Goal: Task Accomplishment & Management: Manage account settings

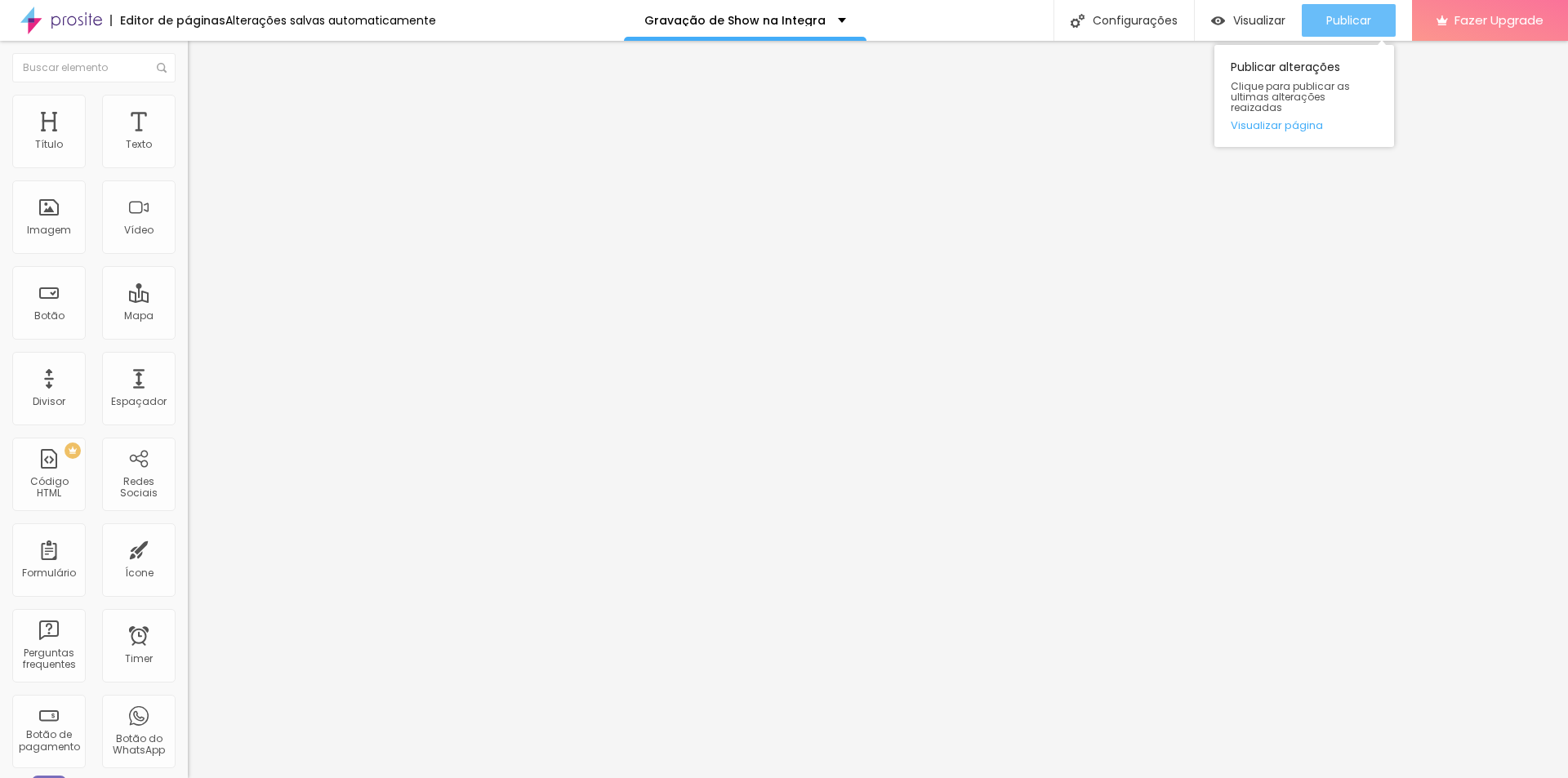
click at [1351, 17] on span "Publicar" at bounding box center [1348, 20] width 45 height 13
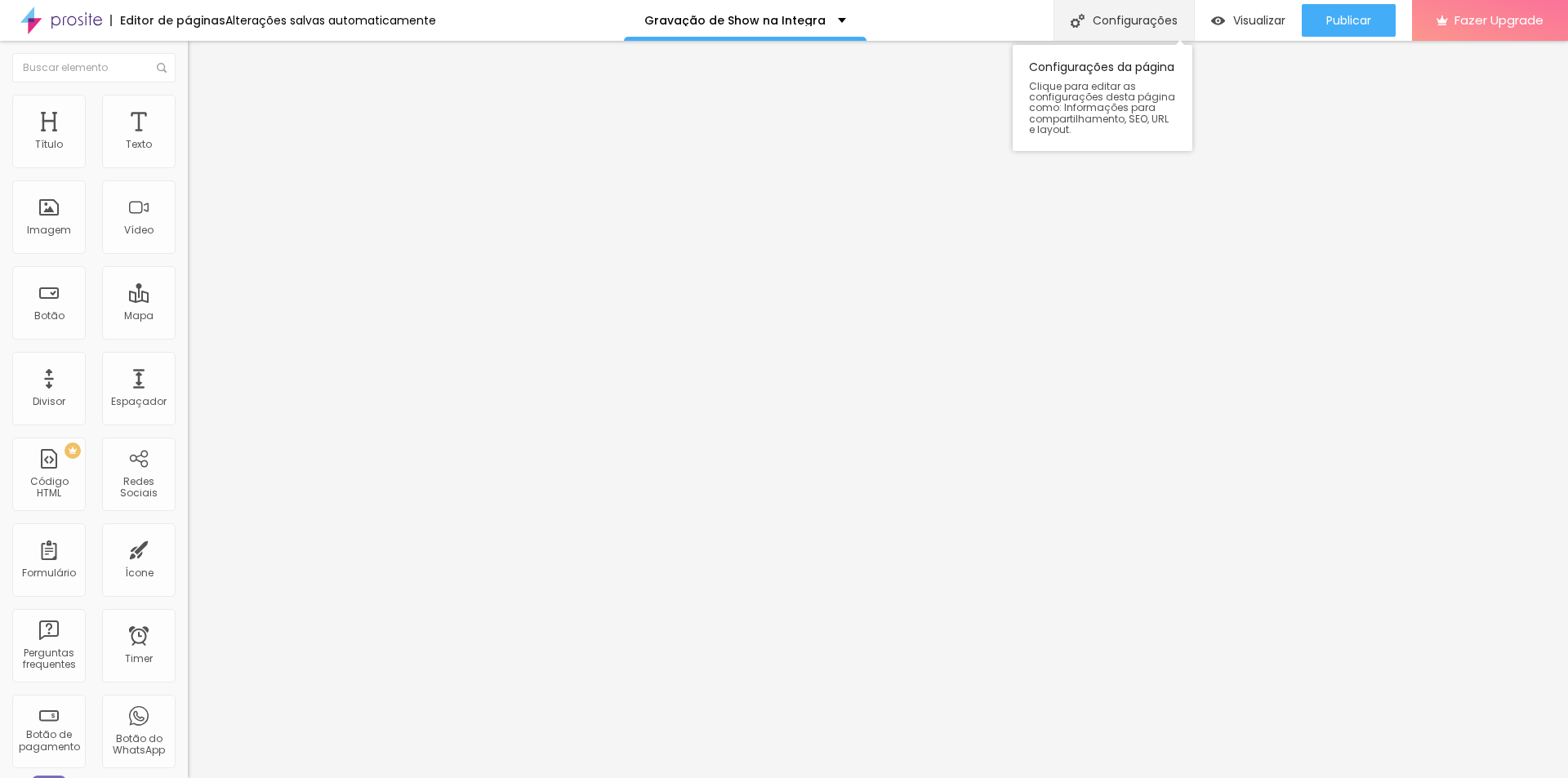
click at [1137, 17] on div "Configurações" at bounding box center [1123, 20] width 140 height 41
drag, startPoint x: 847, startPoint y: 290, endPoint x: 699, endPoint y: 325, distance: 152.1
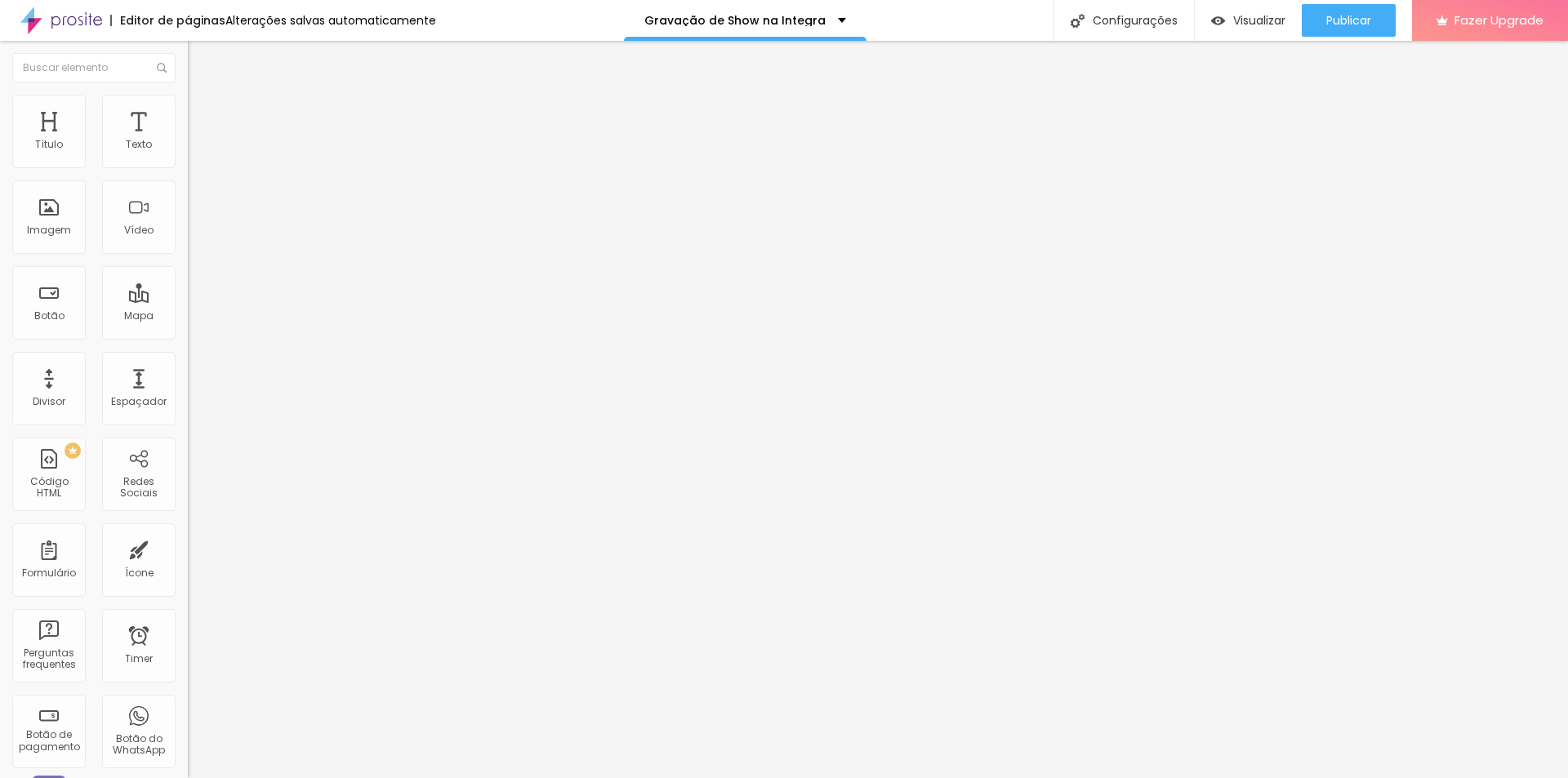
type input "/gravacao-completa"
drag, startPoint x: 624, startPoint y: 319, endPoint x: 669, endPoint y: 319, distance: 45.0
drag, startPoint x: 620, startPoint y: 315, endPoint x: 662, endPoint y: 318, distance: 42.1
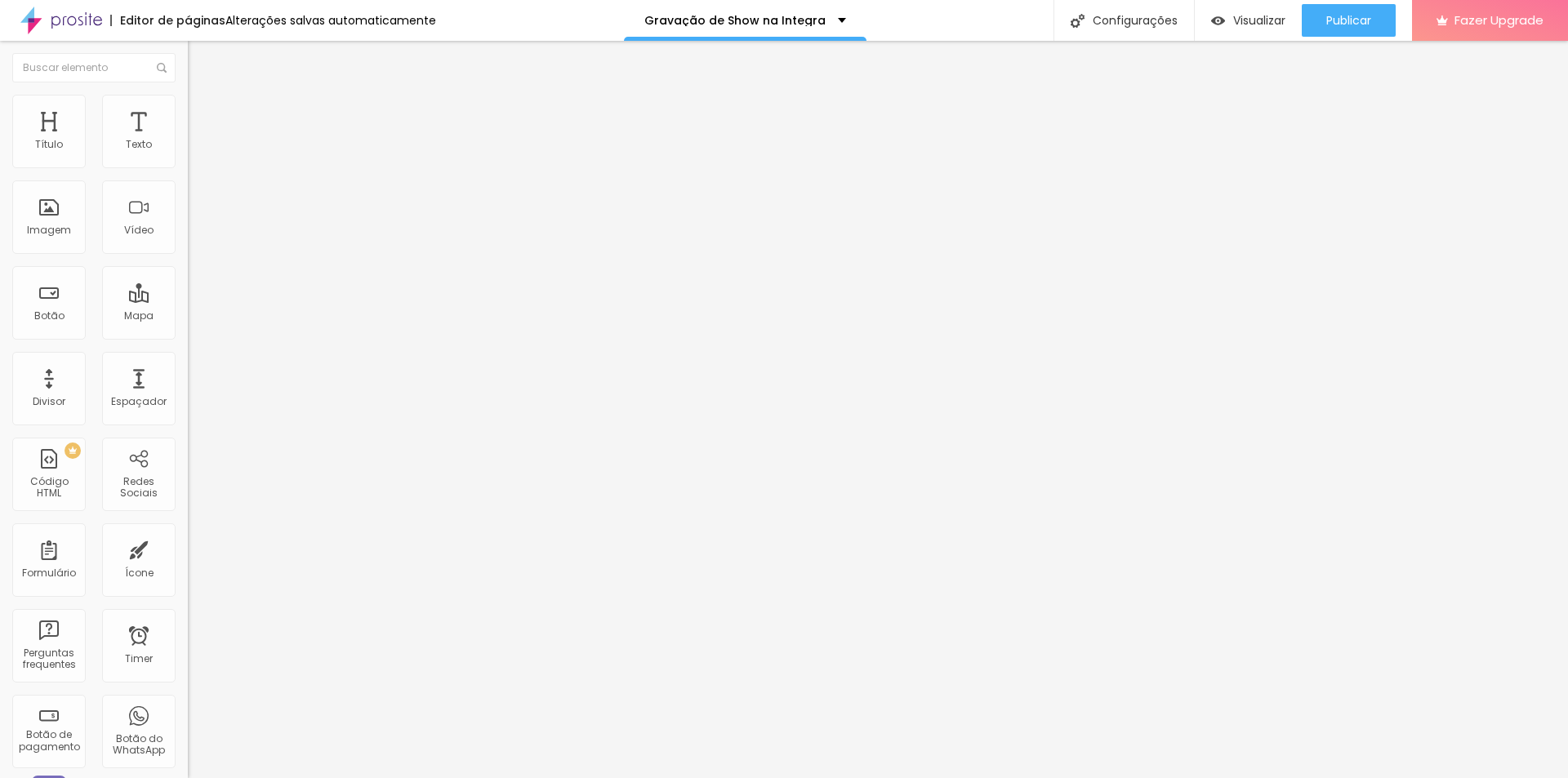
drag, startPoint x: 619, startPoint y: 314, endPoint x: 766, endPoint y: 319, distance: 147.1
drag, startPoint x: 894, startPoint y: 319, endPoint x: 610, endPoint y: 319, distance: 284.0
copy p "[URL][DOMAIN_NAME]"
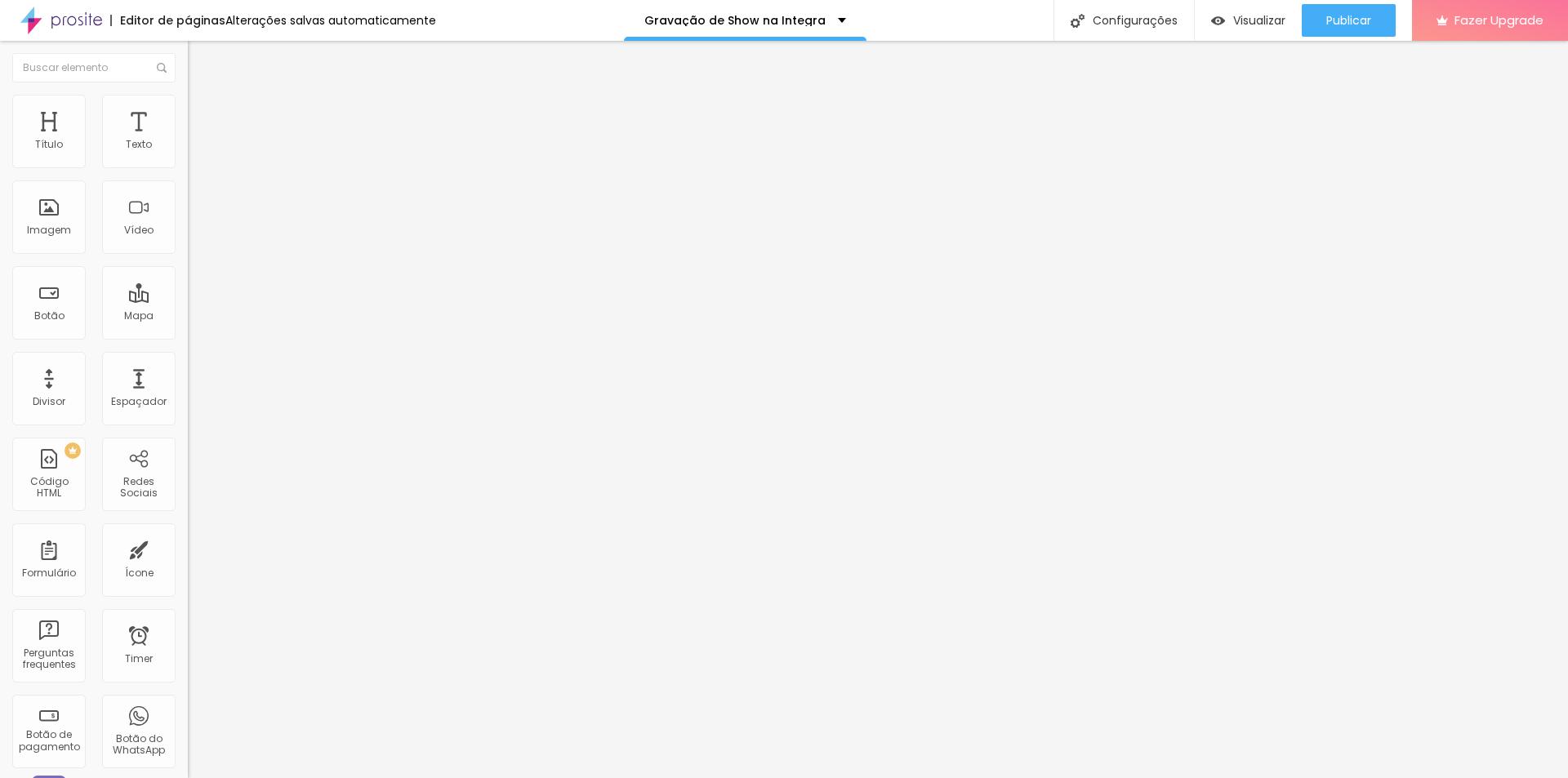
click at [1352, 15] on span "Publicar" at bounding box center [1348, 20] width 45 height 13
